Goal: Navigation & Orientation: Find specific page/section

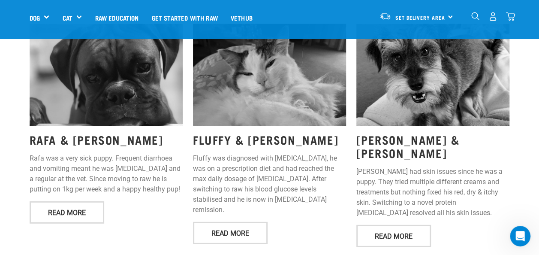
scroll to position [1029, 0]
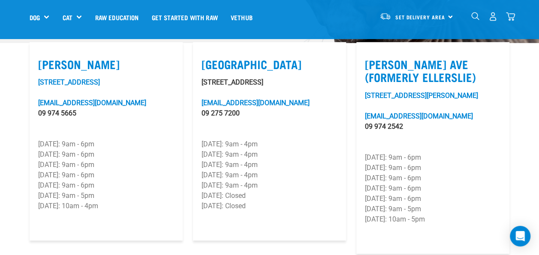
scroll to position [257, 0]
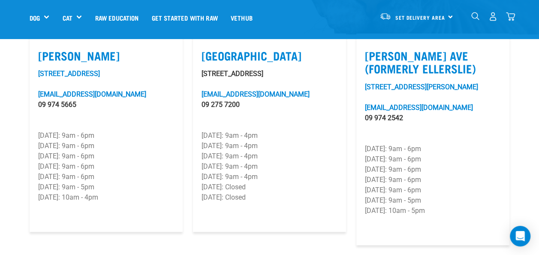
click at [401, 54] on label "Lunn Ave (Formerly Ellerslie)" at bounding box center [433, 62] width 136 height 26
click at [370, 48] on input "Lunn Ave (Formerly Ellerslie)" at bounding box center [368, 45] width 6 height 6
checkbox input "true"
click at [399, 86] on link "97-101 Lunn Avenue" at bounding box center [421, 87] width 113 height 8
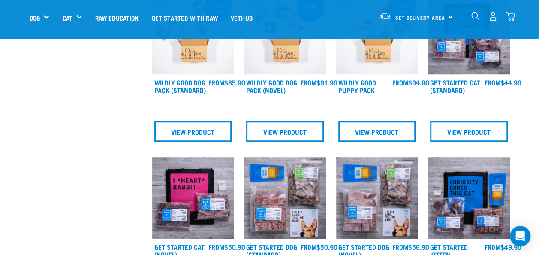
scroll to position [343, 0]
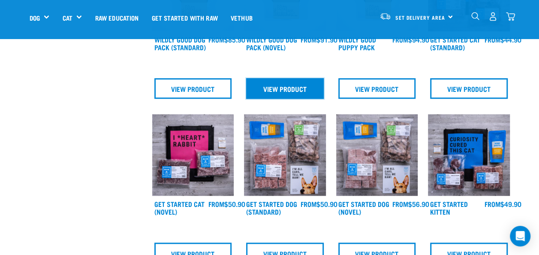
click at [298, 90] on link "View Product" at bounding box center [285, 88] width 78 height 21
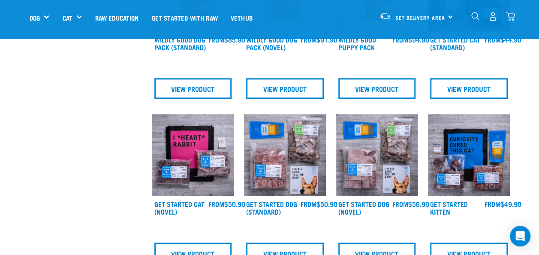
click at [267, 168] on img at bounding box center [285, 155] width 82 height 82
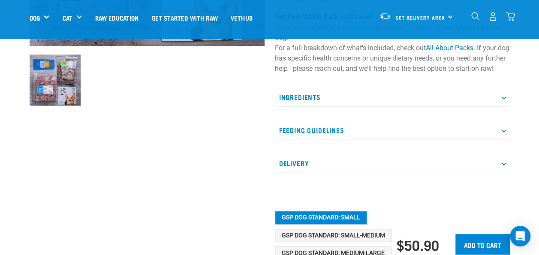
scroll to position [257, 0]
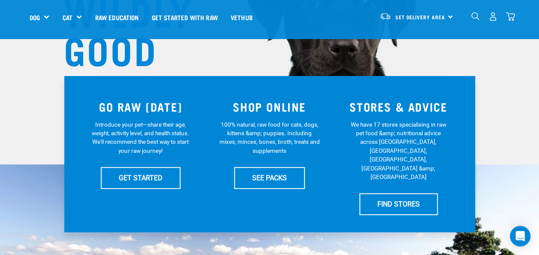
scroll to position [129, 0]
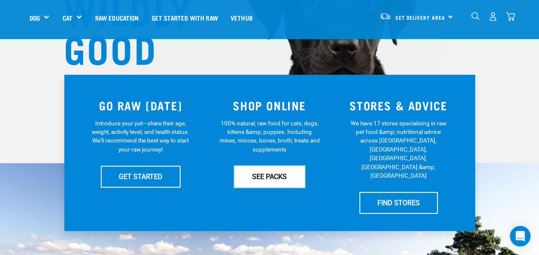
click at [276, 176] on link "SEE PACKS" at bounding box center [269, 175] width 71 height 21
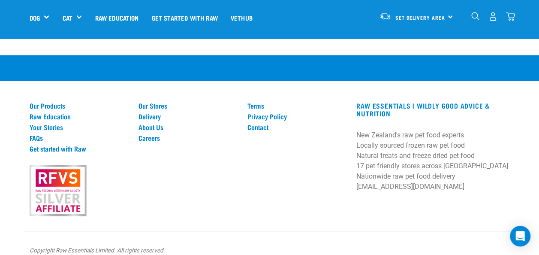
scroll to position [799, 0]
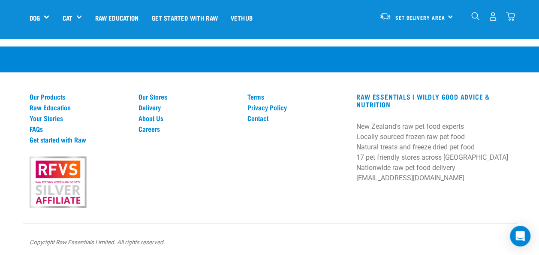
scroll to position [601, 0]
